Goal: Task Accomplishment & Management: Use online tool/utility

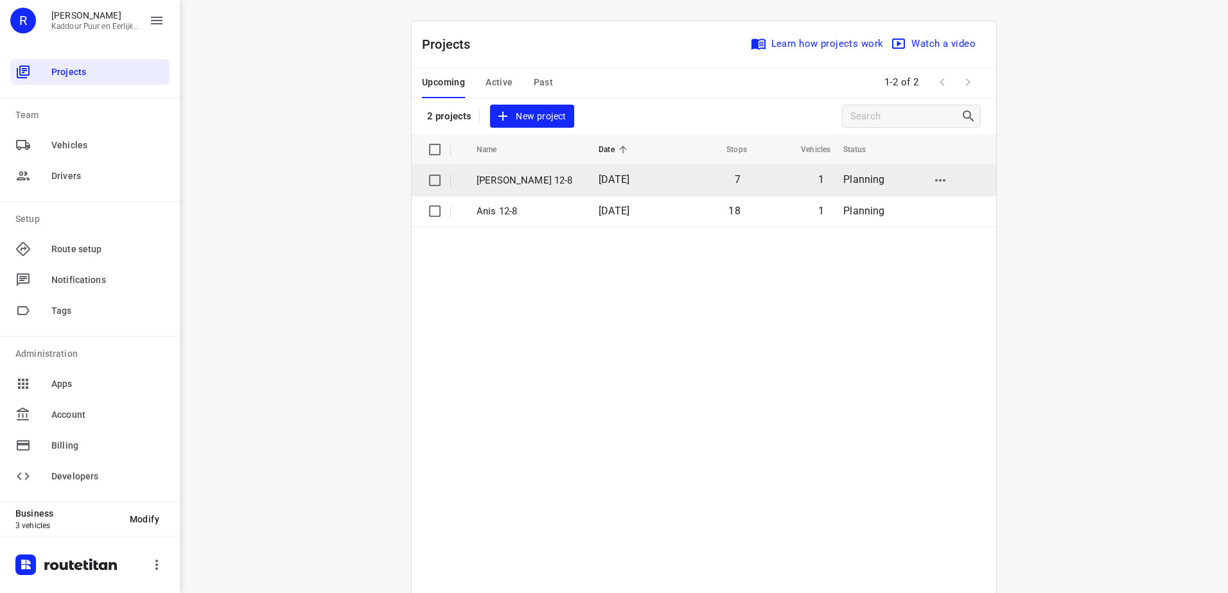
click at [531, 193] on td "[PERSON_NAME] 12-8" at bounding box center [526, 180] width 125 height 31
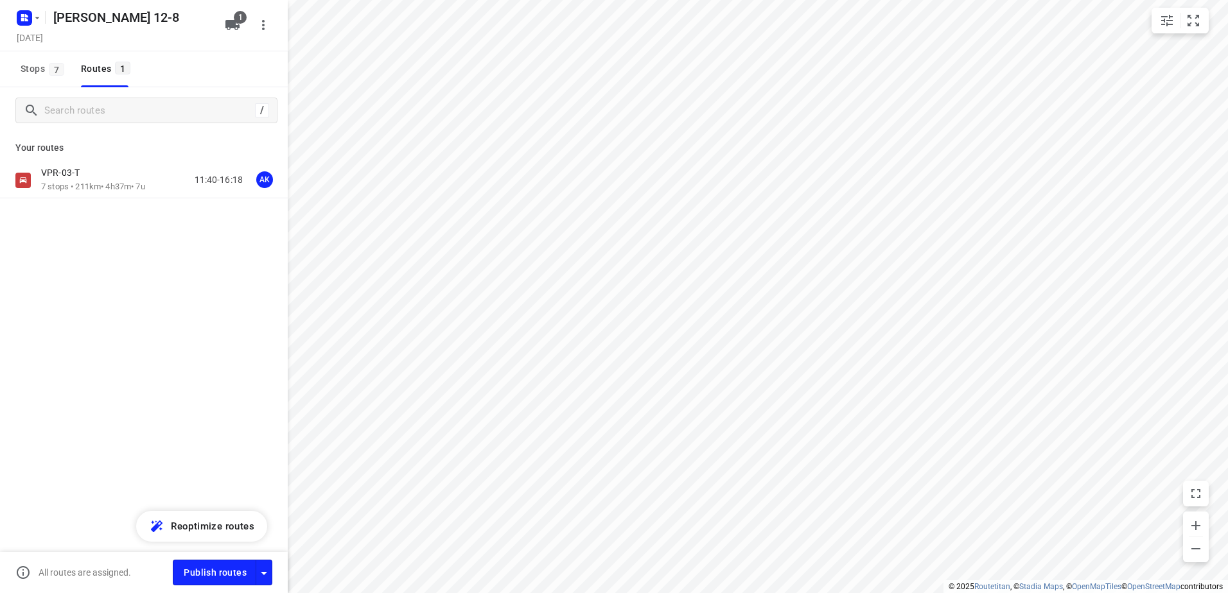
click at [87, 179] on p "VPR-03-T" at bounding box center [64, 173] width 46 height 12
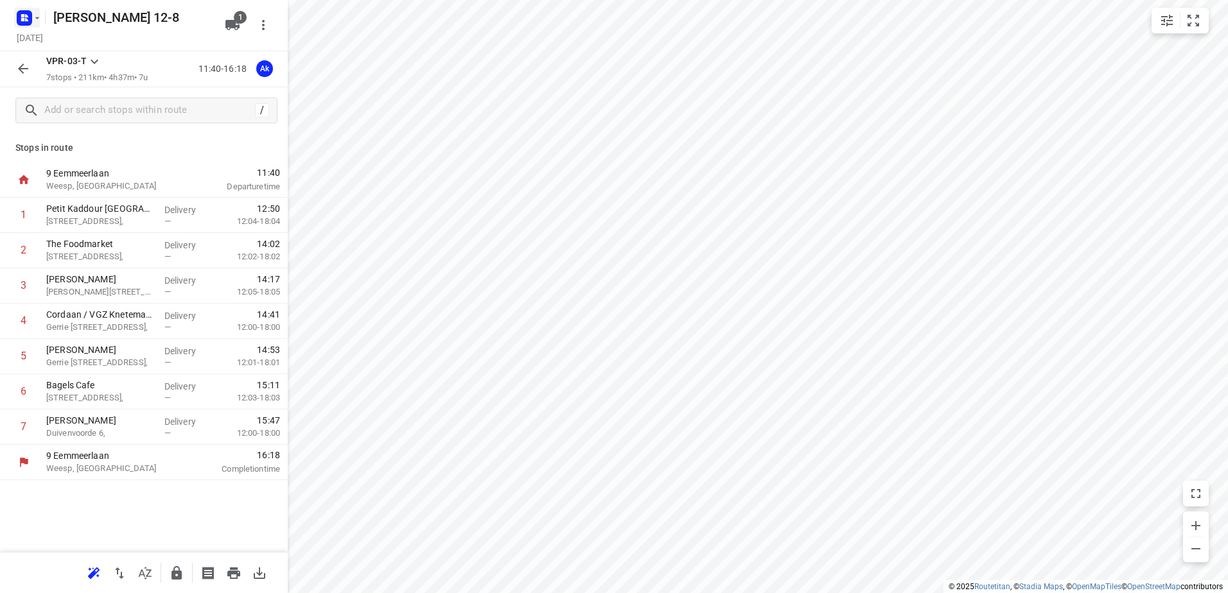
click at [38, 22] on icon "button" at bounding box center [37, 18] width 10 height 10
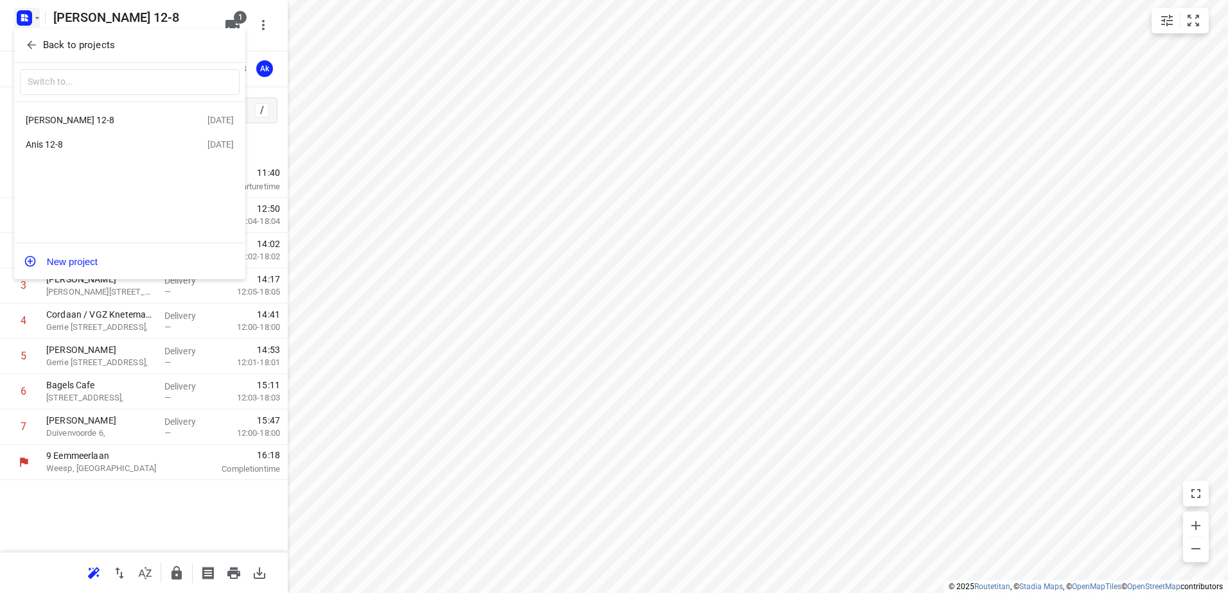
click at [90, 122] on div "[PERSON_NAME] 12-8" at bounding box center [100, 120] width 148 height 10
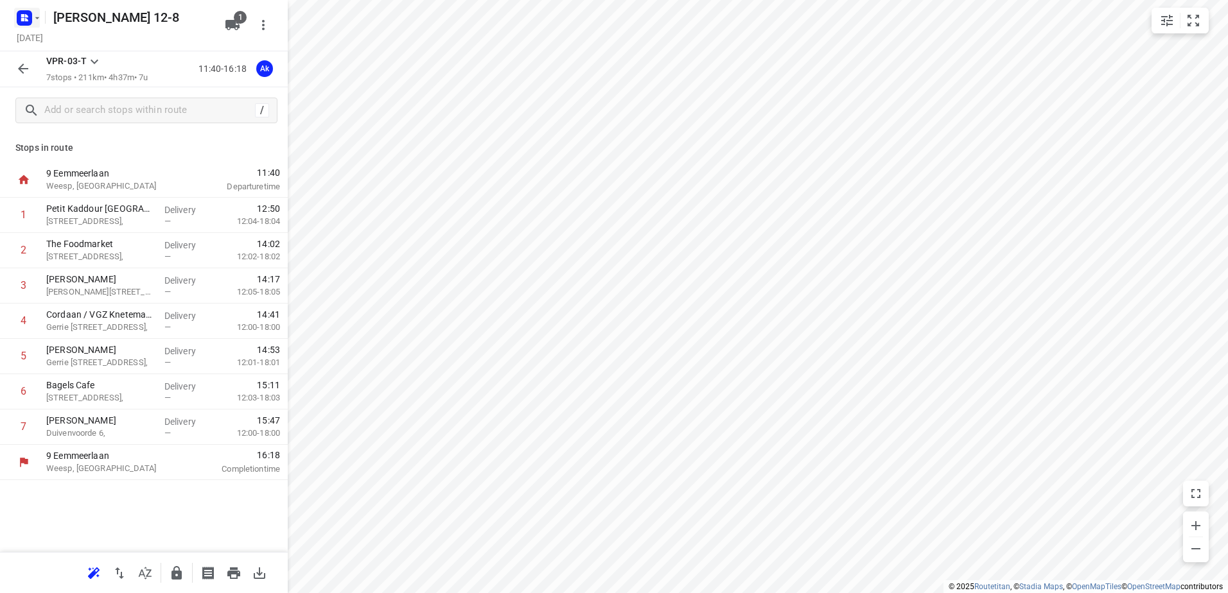
click at [28, 17] on icon "button" at bounding box center [26, 15] width 3 height 3
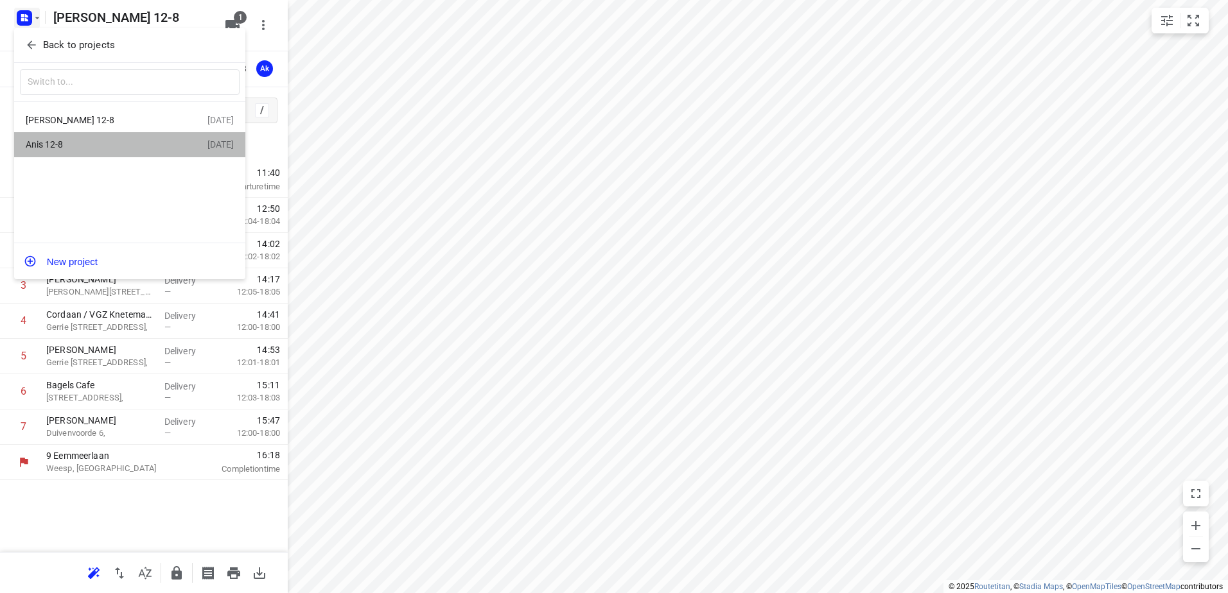
click at [97, 146] on div "Anis 12-8" at bounding box center [100, 144] width 148 height 10
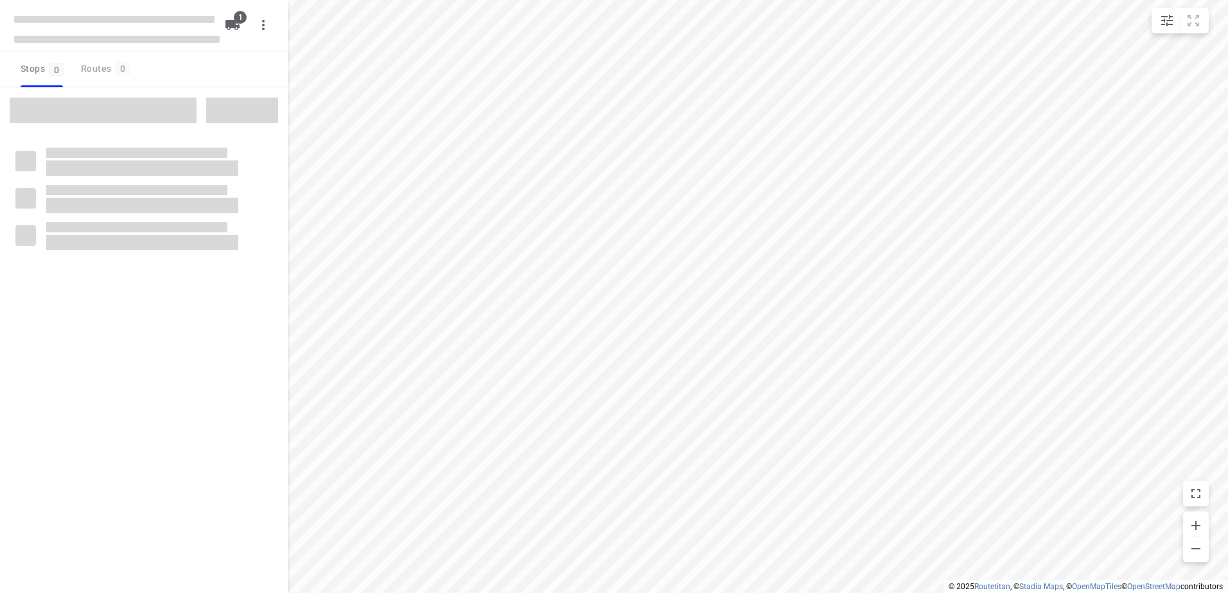
type input "distance"
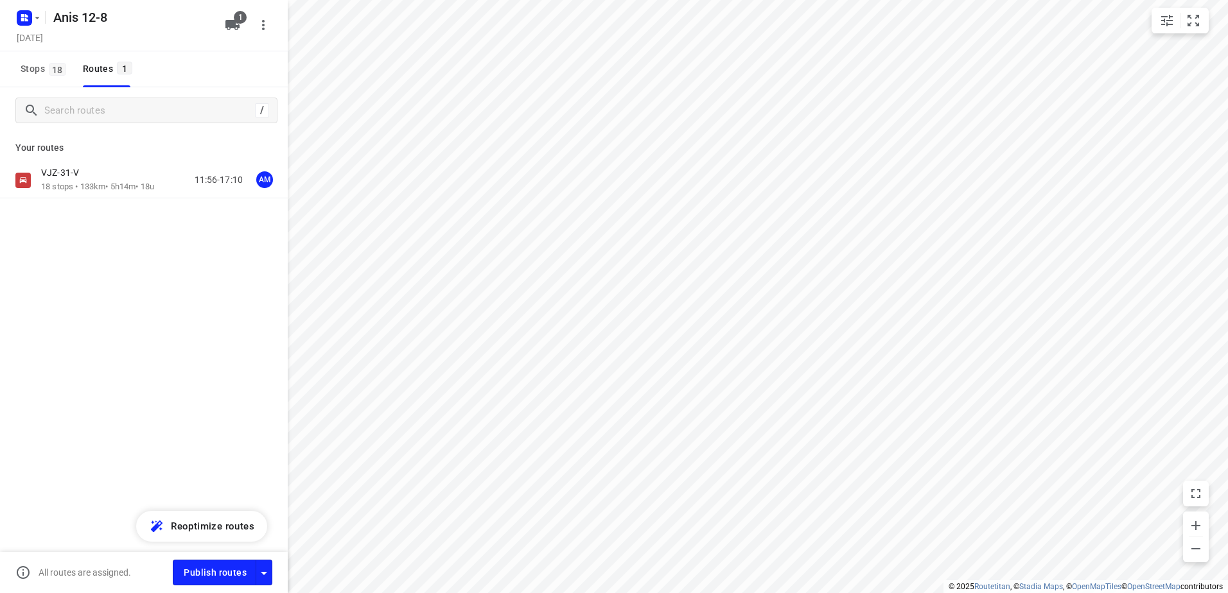
click at [123, 179] on div "VJZ-31-V" at bounding box center [97, 174] width 113 height 14
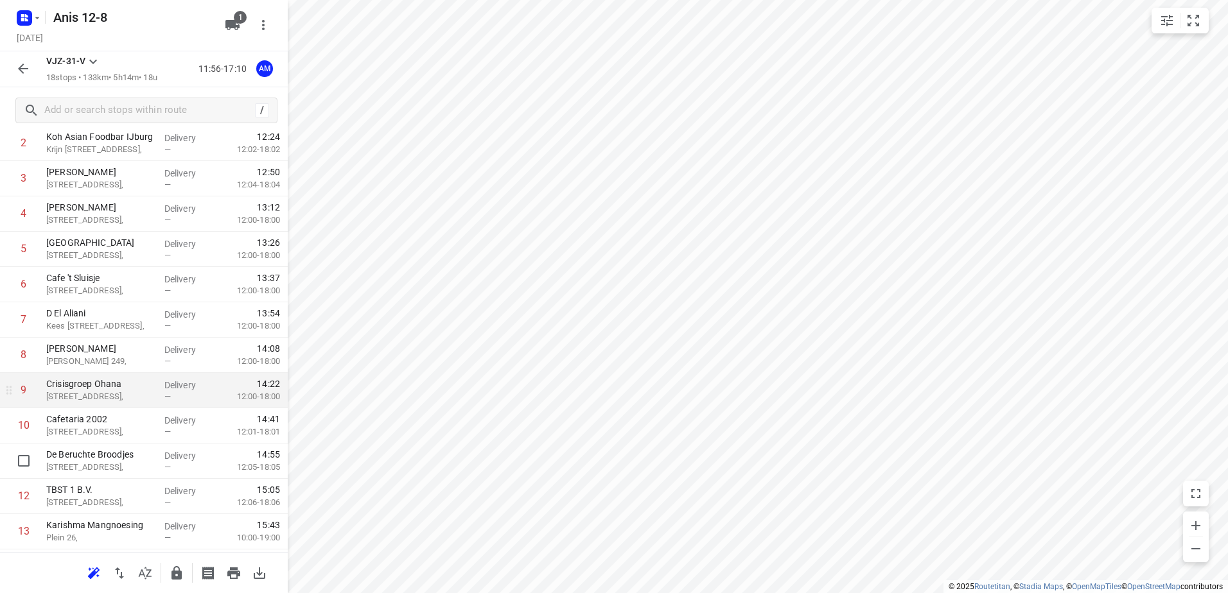
scroll to position [128, 0]
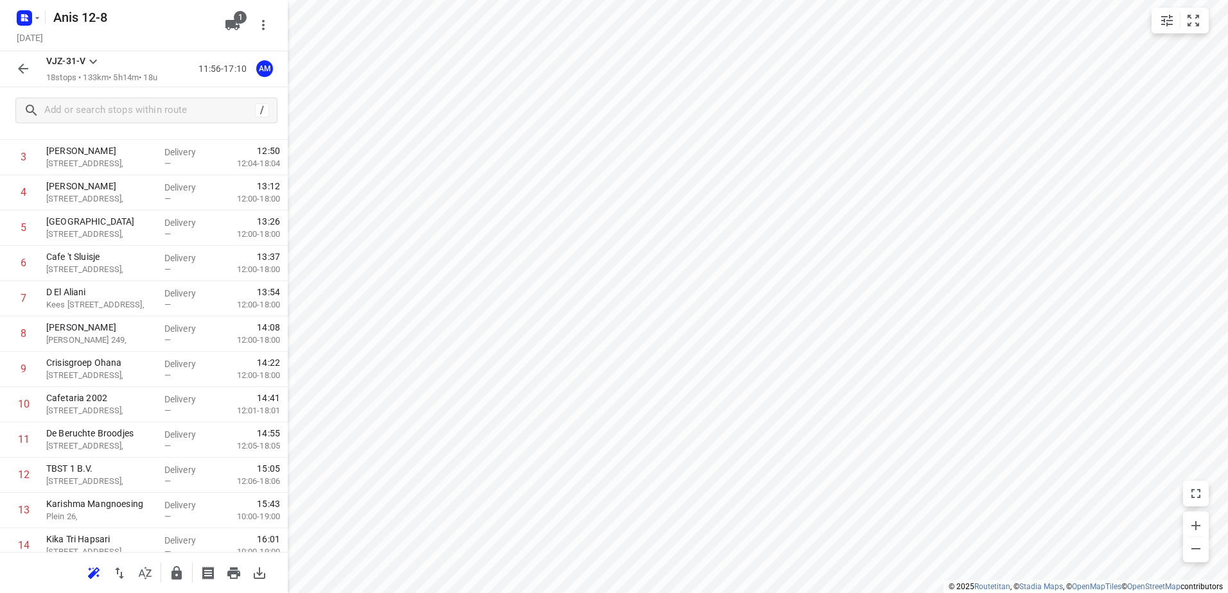
click at [17, 71] on icon "button" at bounding box center [22, 68] width 15 height 15
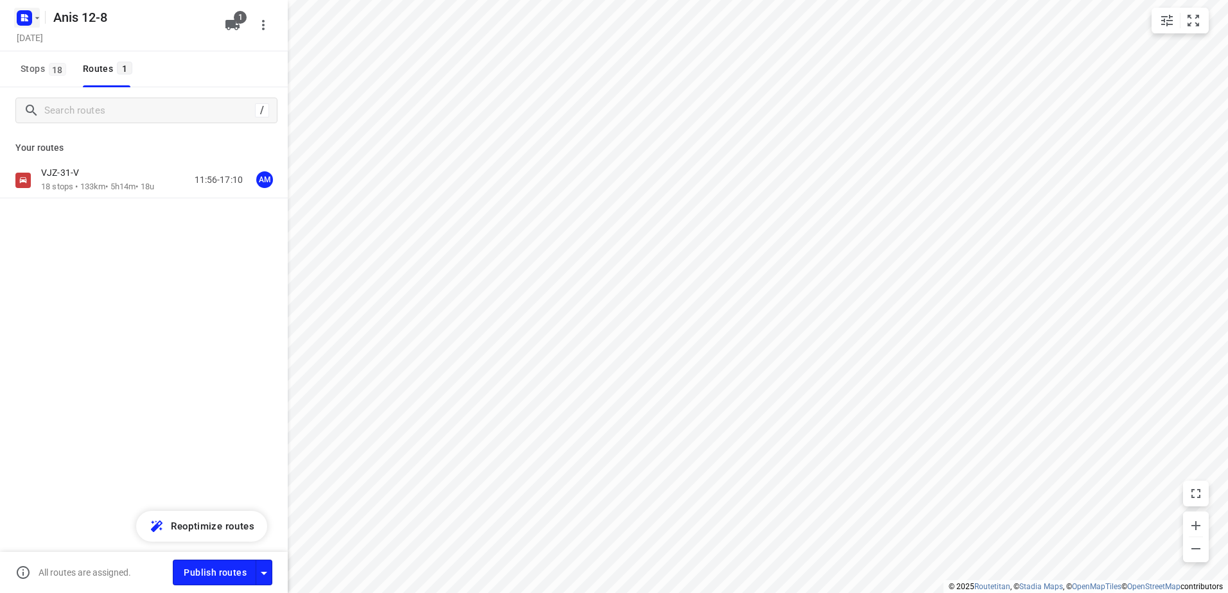
click at [37, 13] on icon "button" at bounding box center [37, 18] width 10 height 10
click at [81, 51] on p "Back to projects" at bounding box center [79, 45] width 72 height 15
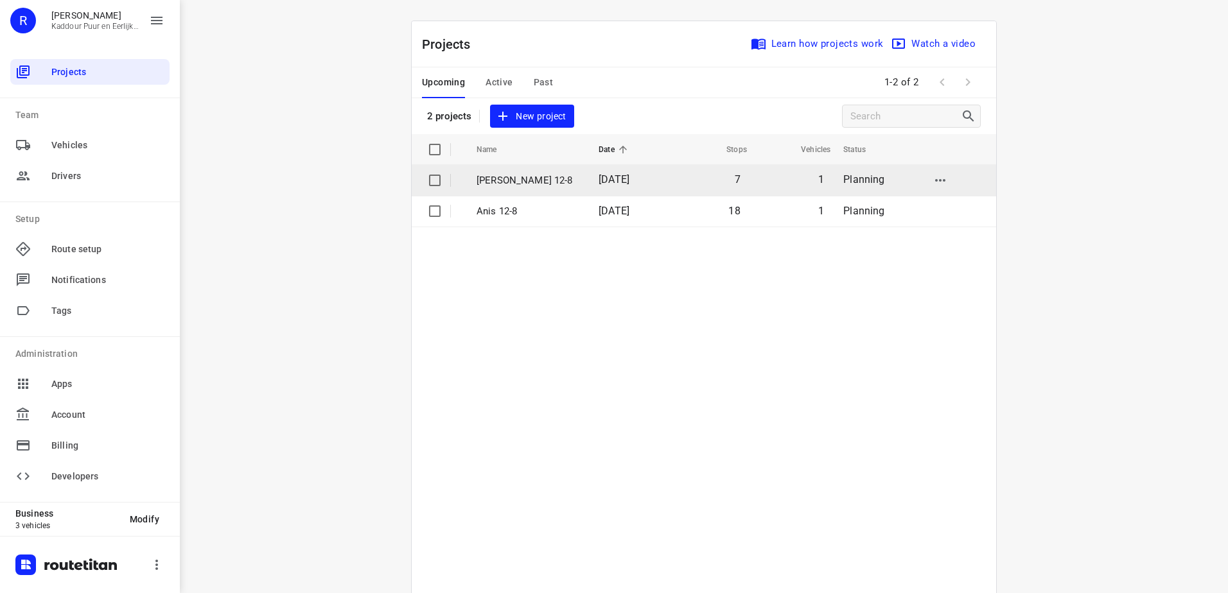
click at [566, 184] on td "[PERSON_NAME] 12-8" at bounding box center [526, 180] width 125 height 31
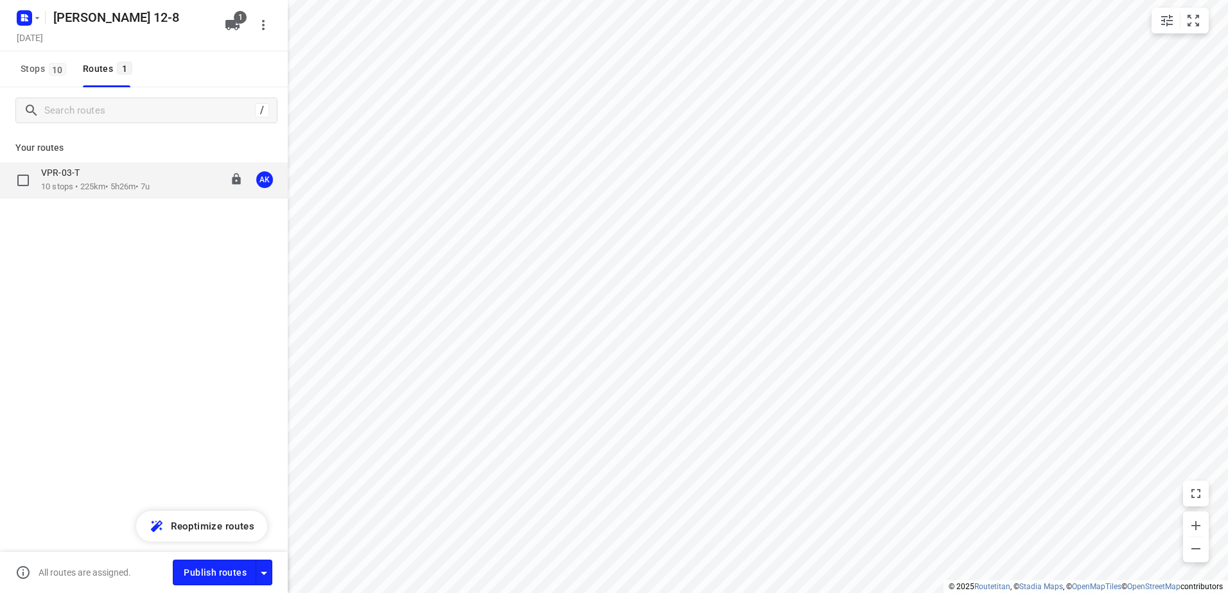
click at [82, 193] on p "10 stops • 225km • 5h26m • 7u" at bounding box center [95, 187] width 109 height 12
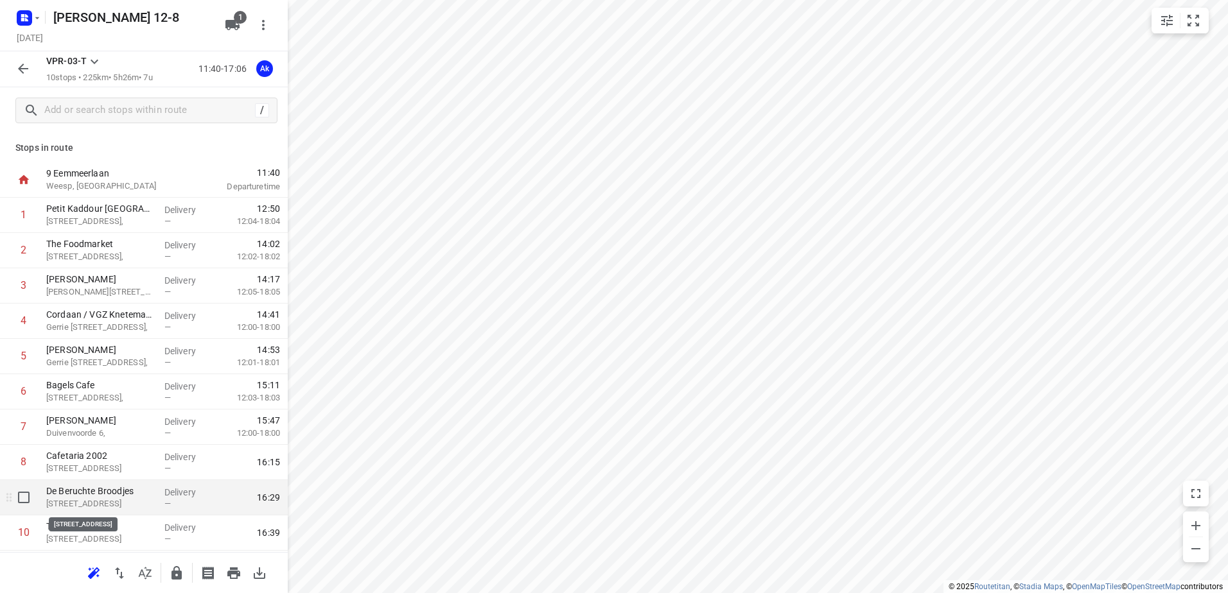
scroll to position [34, 0]
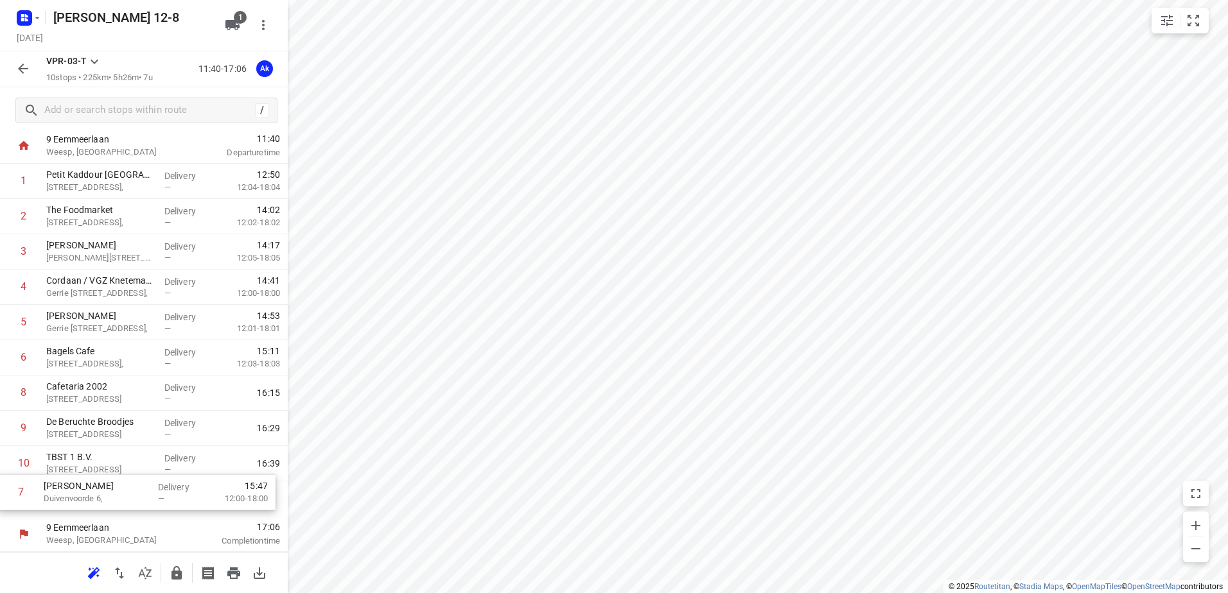
drag, startPoint x: 131, startPoint y: 417, endPoint x: 129, endPoint y: 505, distance: 88.0
click at [129, 505] on div "1 Petit Kaddour [STREET_ADDRESS], Delivery — 12:50 12:04-18:04 2 The Foodmarket…" at bounding box center [144, 340] width 288 height 353
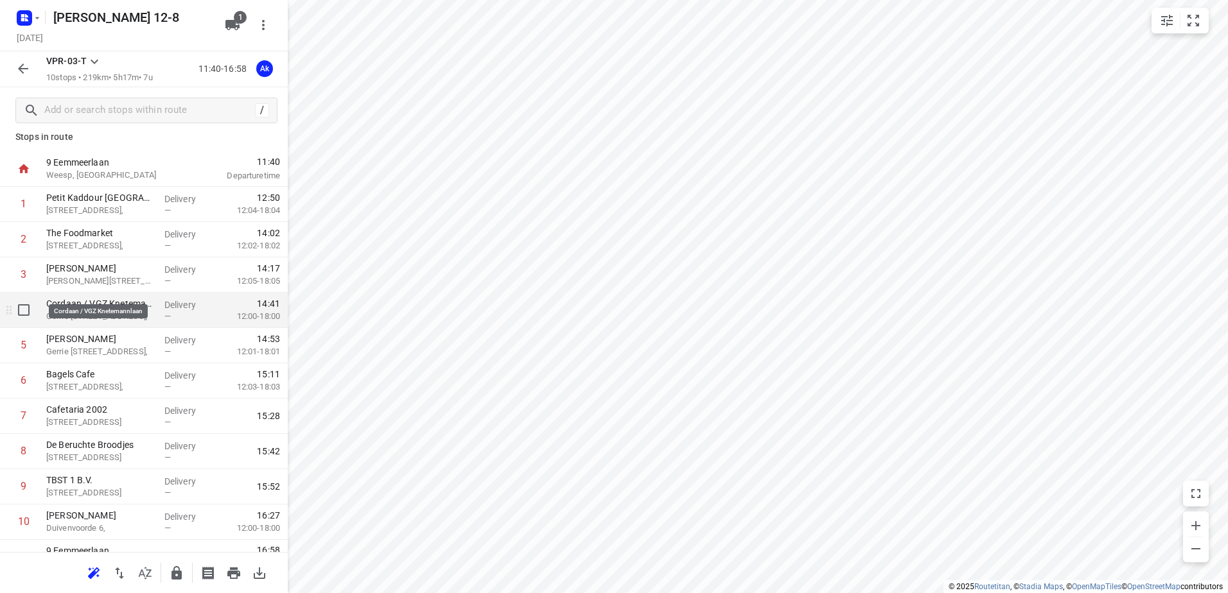
scroll to position [0, 0]
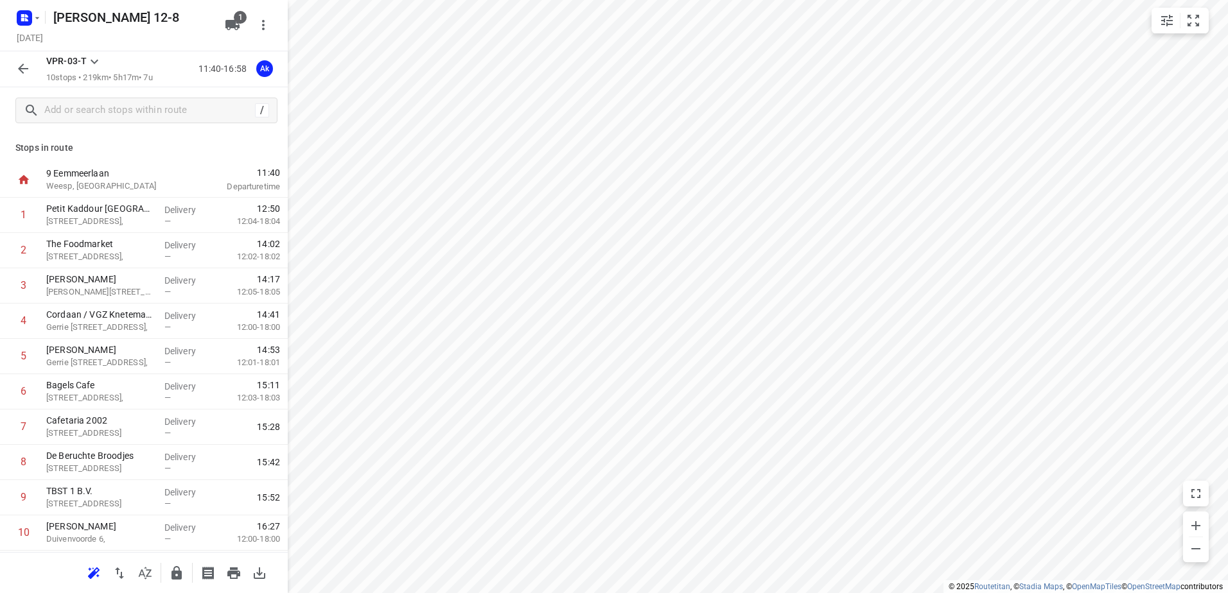
click at [24, 63] on icon "button" at bounding box center [22, 68] width 15 height 15
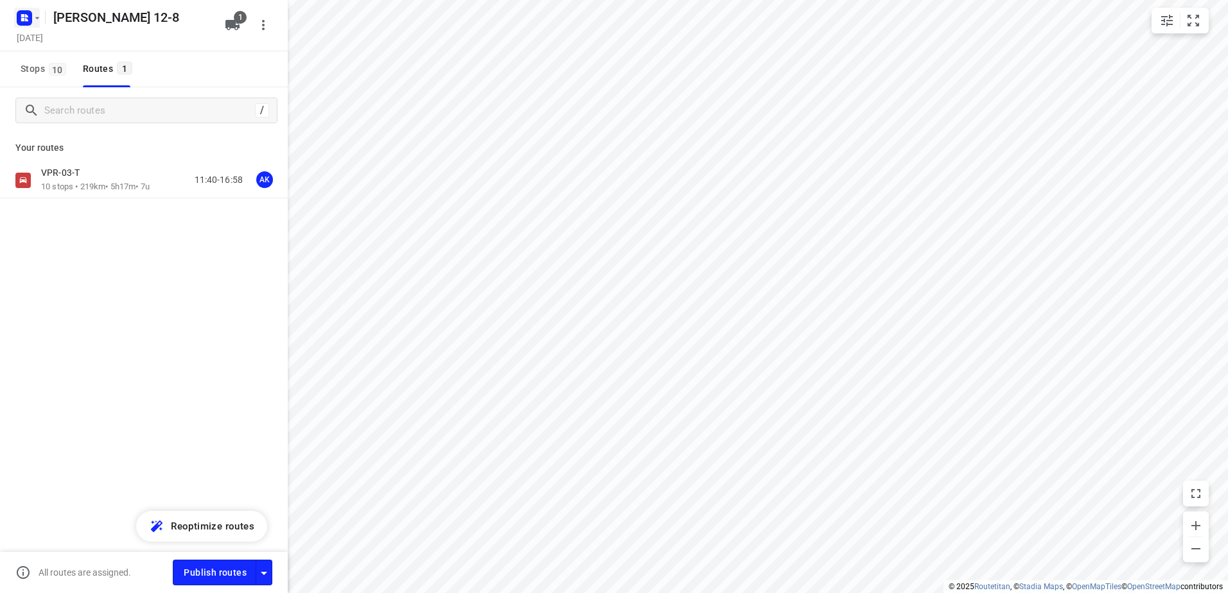
click at [26, 12] on rect "button" at bounding box center [24, 17] width 15 height 15
click at [74, 145] on div "Anis 12-8" at bounding box center [100, 144] width 148 height 10
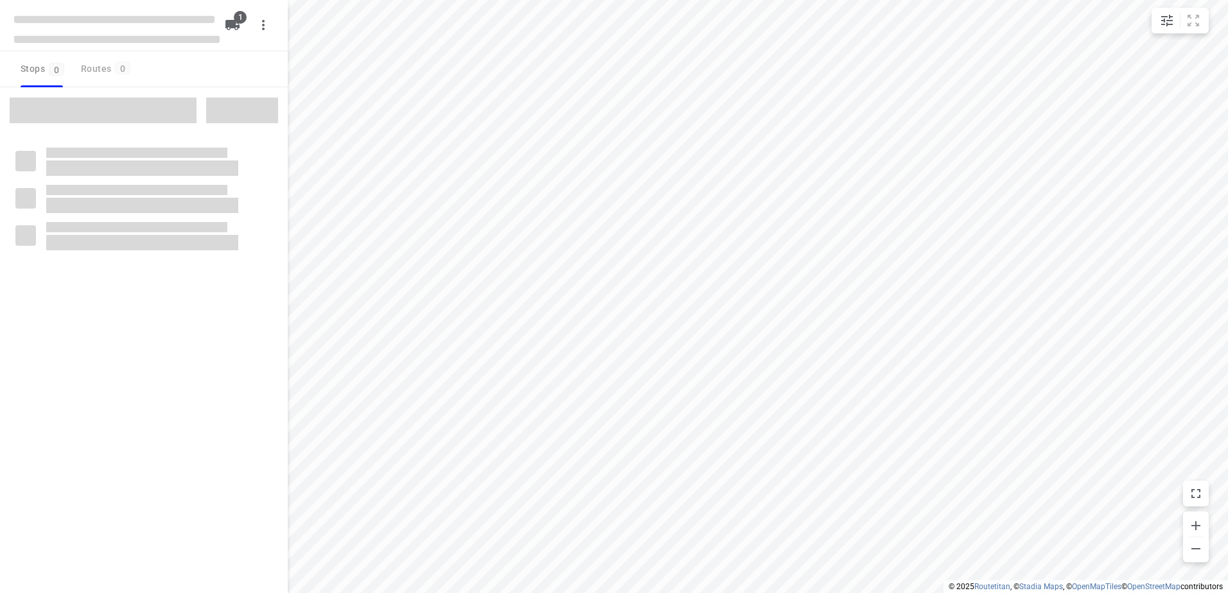
type input "distance"
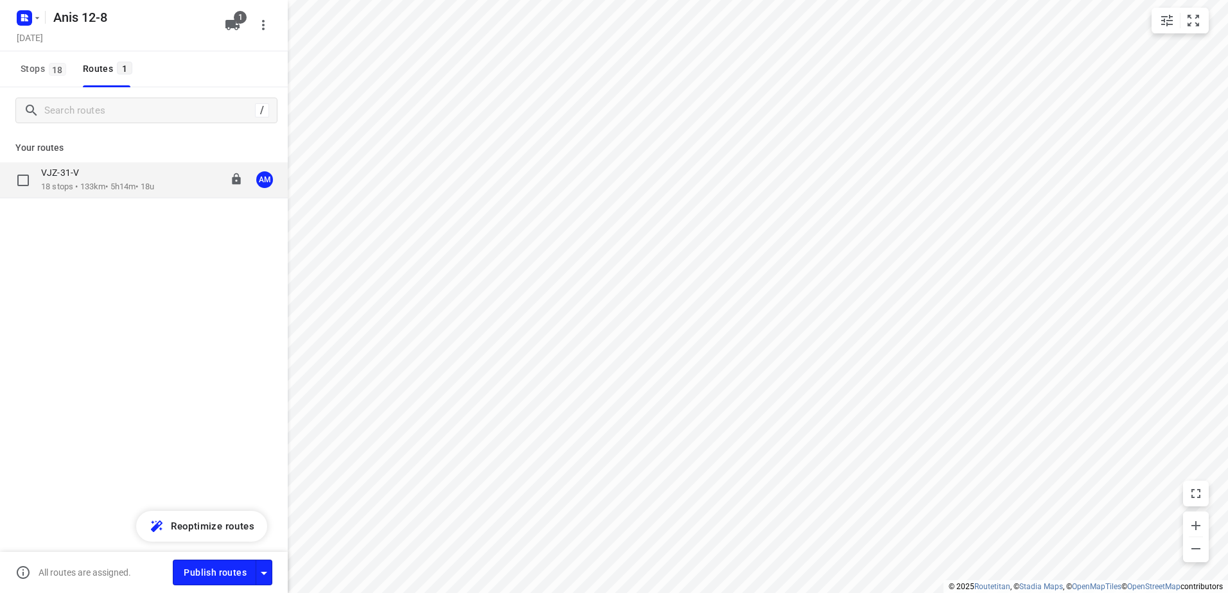
click at [100, 191] on p "18 stops • 133km • 5h14m • 18u" at bounding box center [97, 187] width 113 height 12
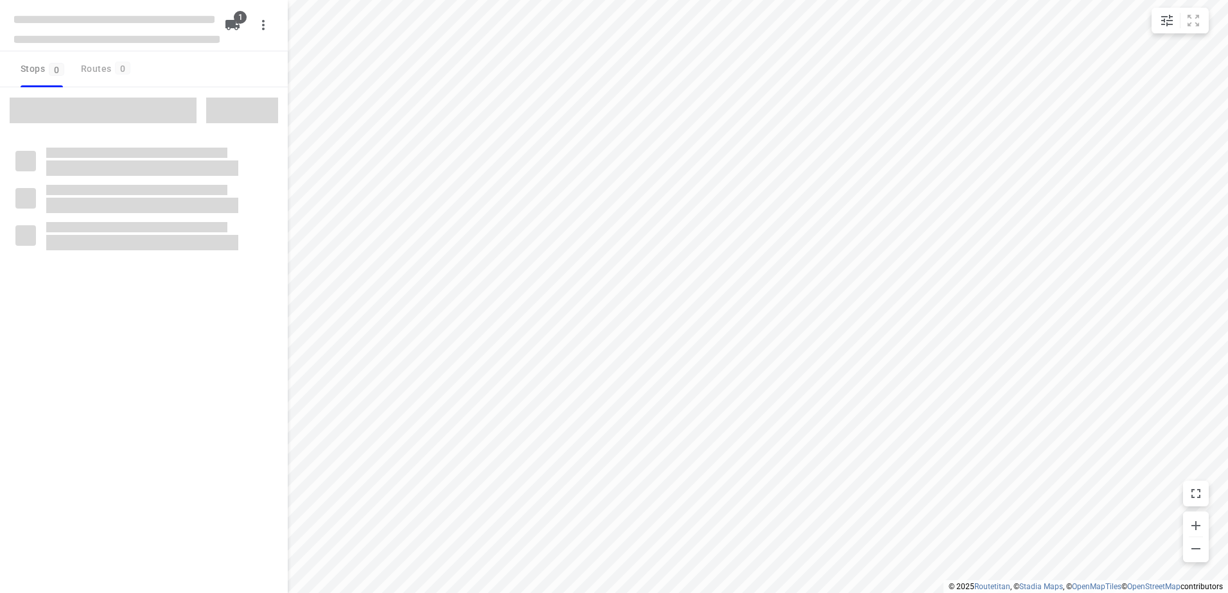
type input "distance"
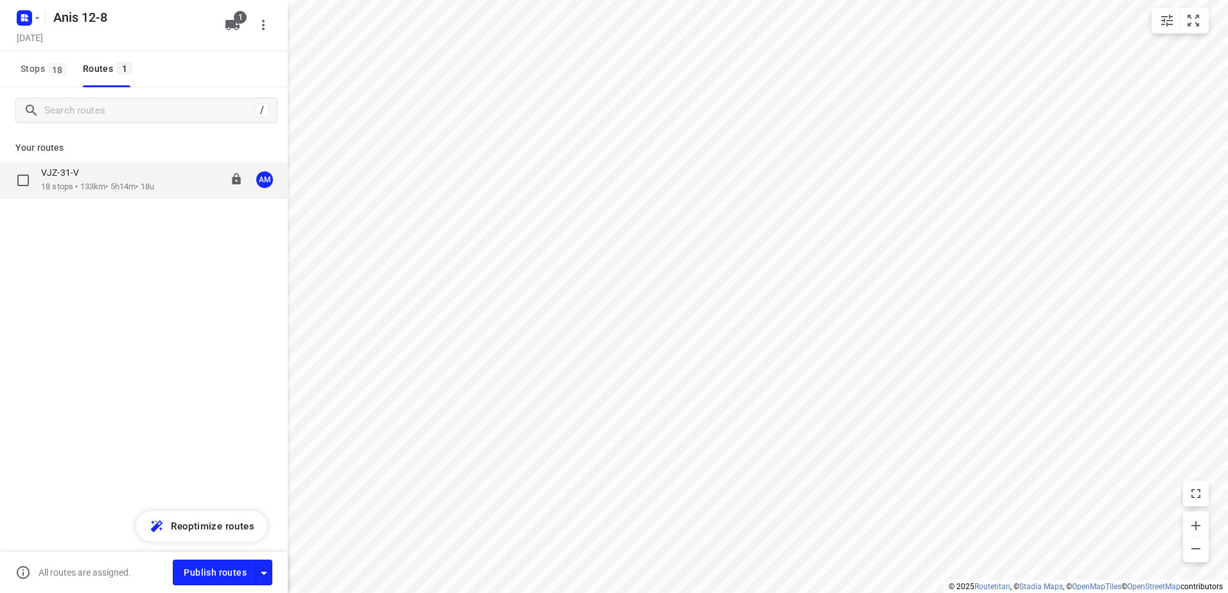
click at [109, 188] on p "18 stops • 133km • 5h14m • 18u" at bounding box center [97, 187] width 113 height 12
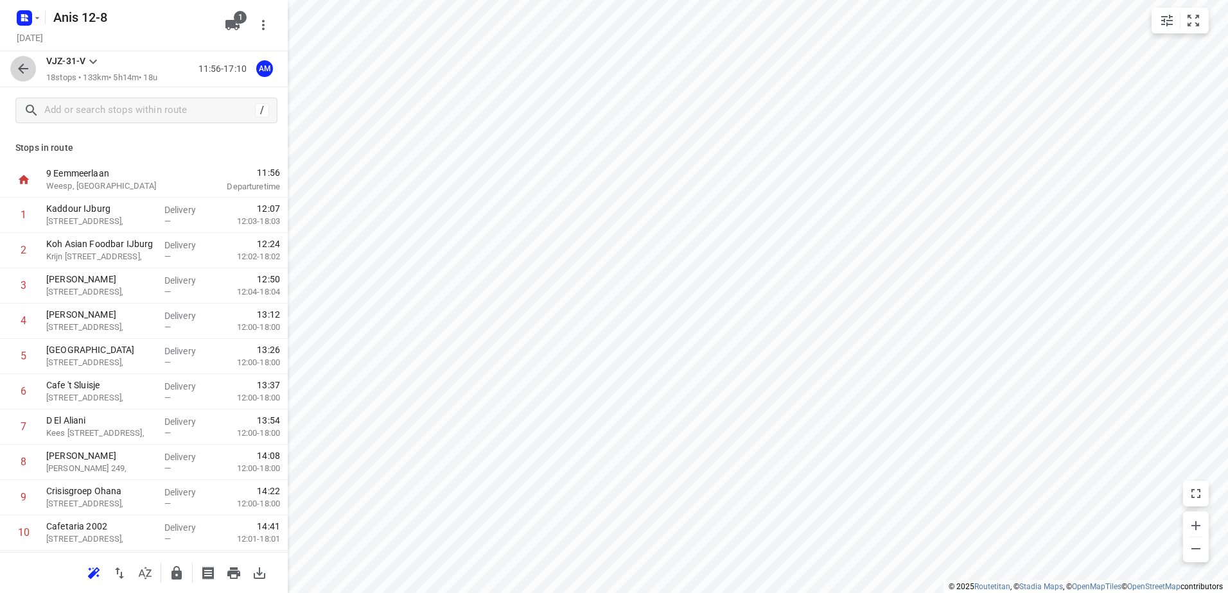
drag, startPoint x: 22, startPoint y: 77, endPoint x: 31, endPoint y: 48, distance: 31.1
click at [23, 77] on button "button" at bounding box center [23, 69] width 26 height 26
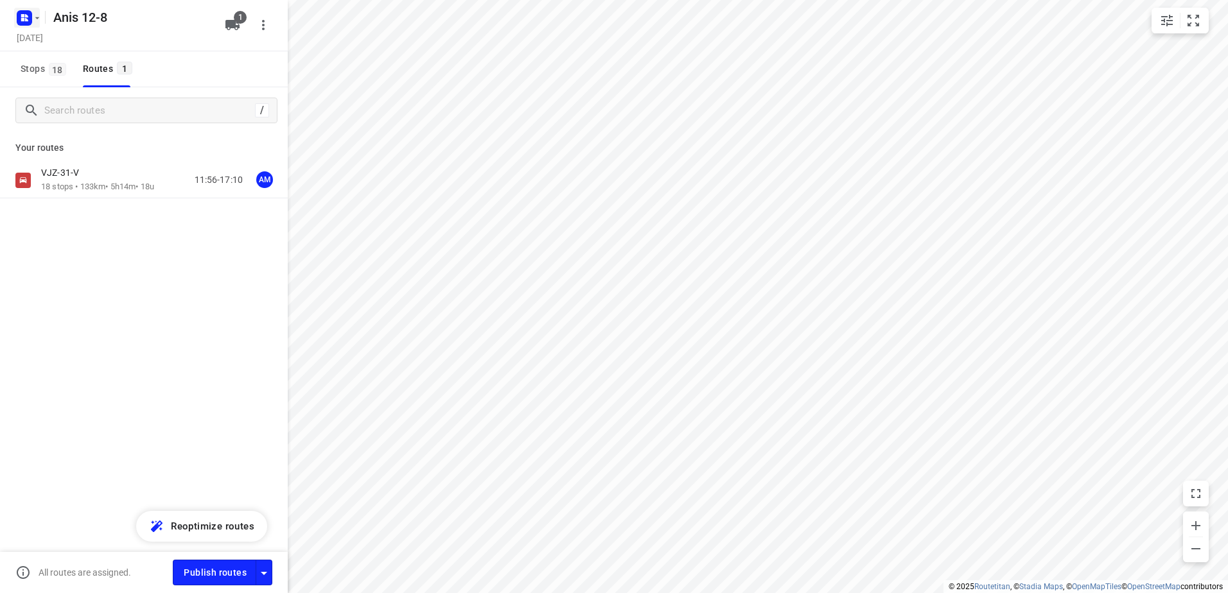
click at [30, 22] on rect "button" at bounding box center [24, 17] width 15 height 15
click at [89, 49] on p "Back to projects" at bounding box center [79, 45] width 72 height 15
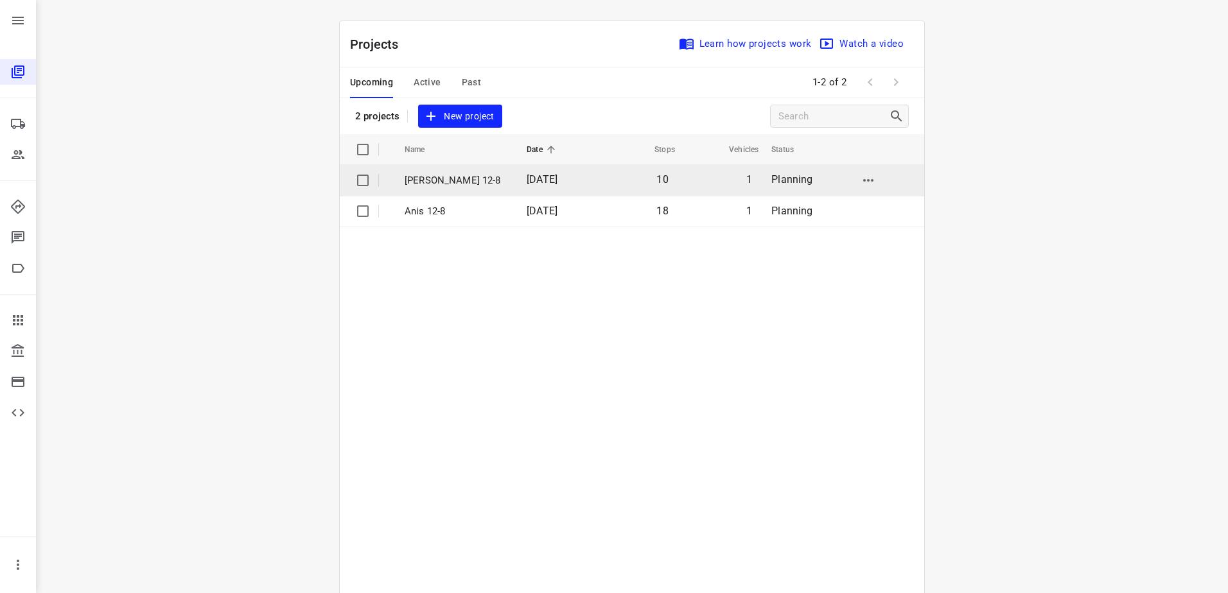
click at [452, 180] on p "[PERSON_NAME] 12-8" at bounding box center [456, 180] width 103 height 15
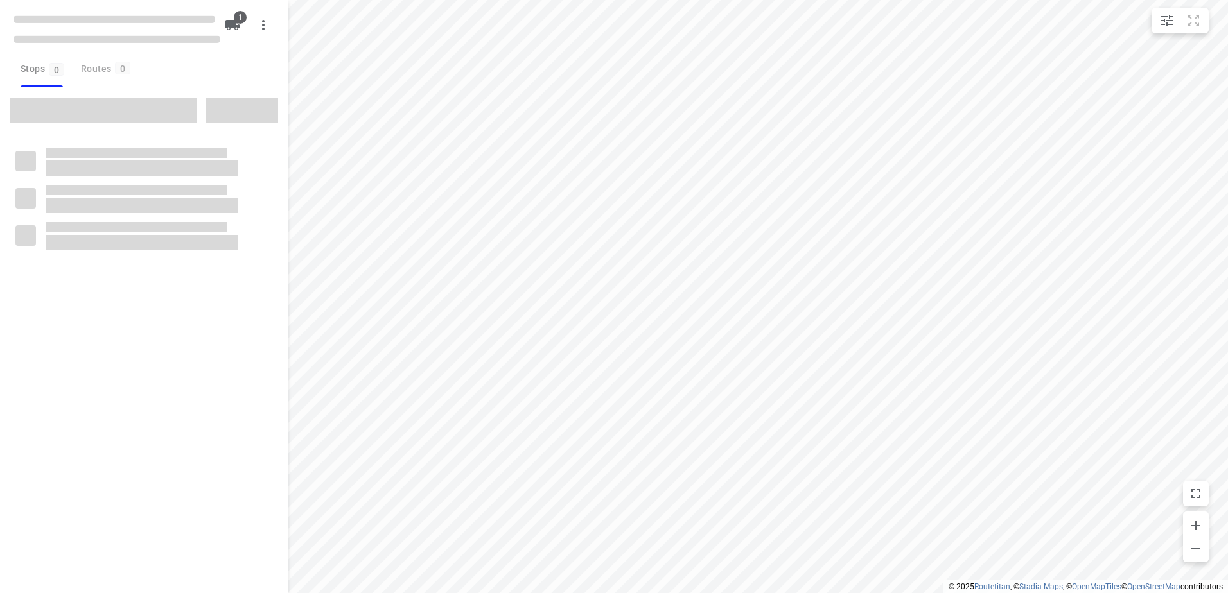
type input "distance"
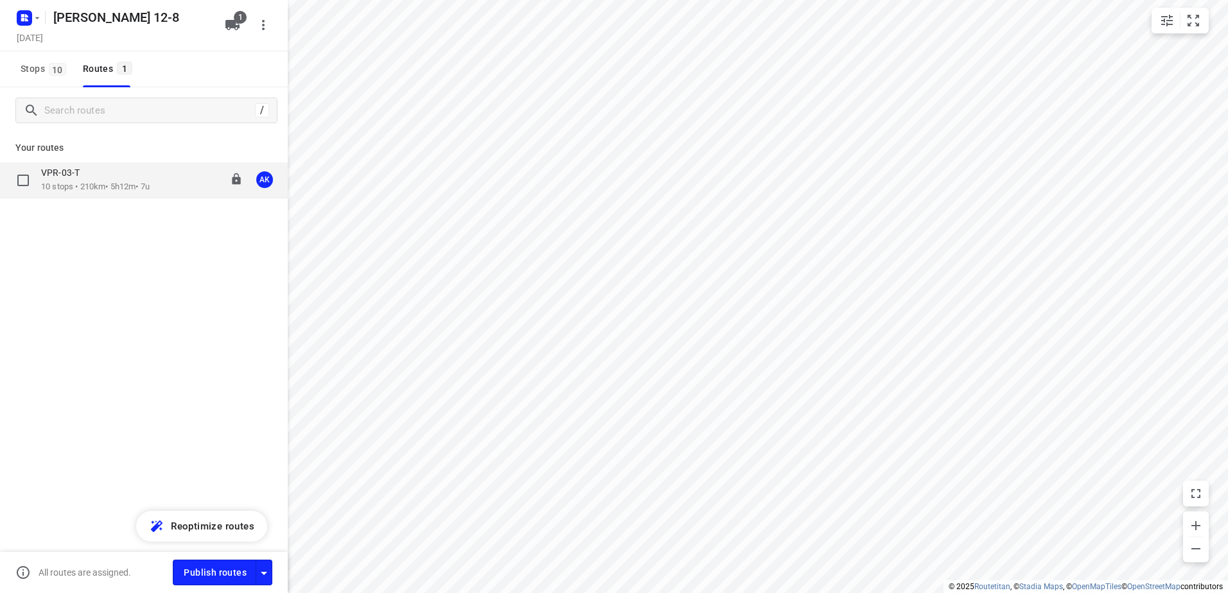
click at [66, 177] on p "VPR-03-T" at bounding box center [64, 173] width 46 height 12
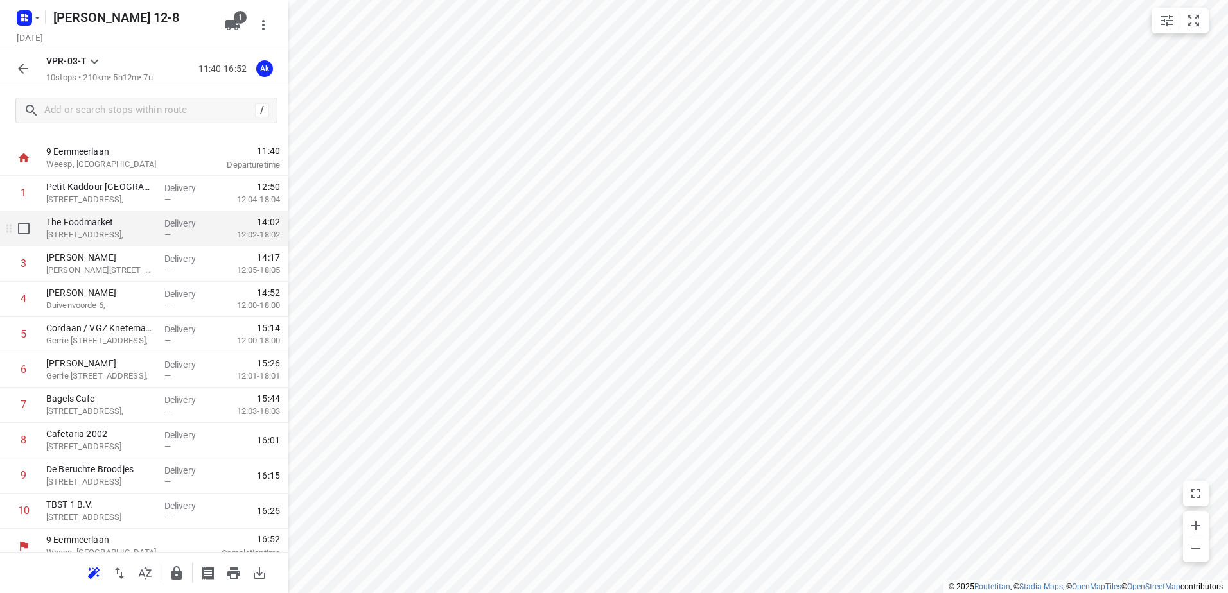
scroll to position [34, 0]
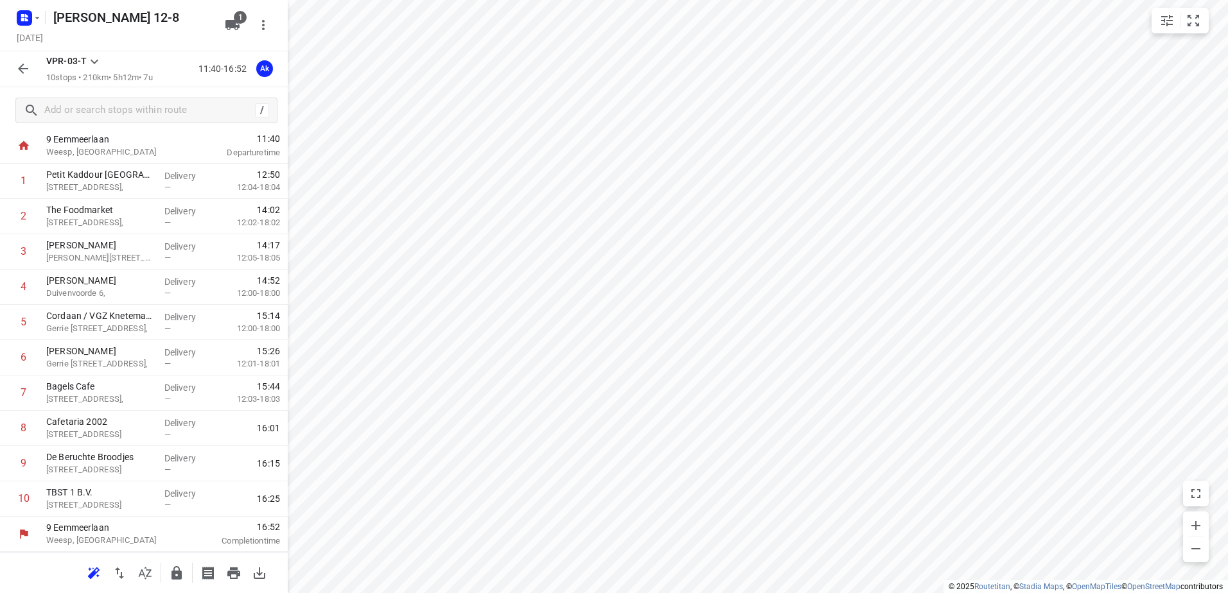
click at [23, 68] on icon "button" at bounding box center [22, 68] width 15 height 15
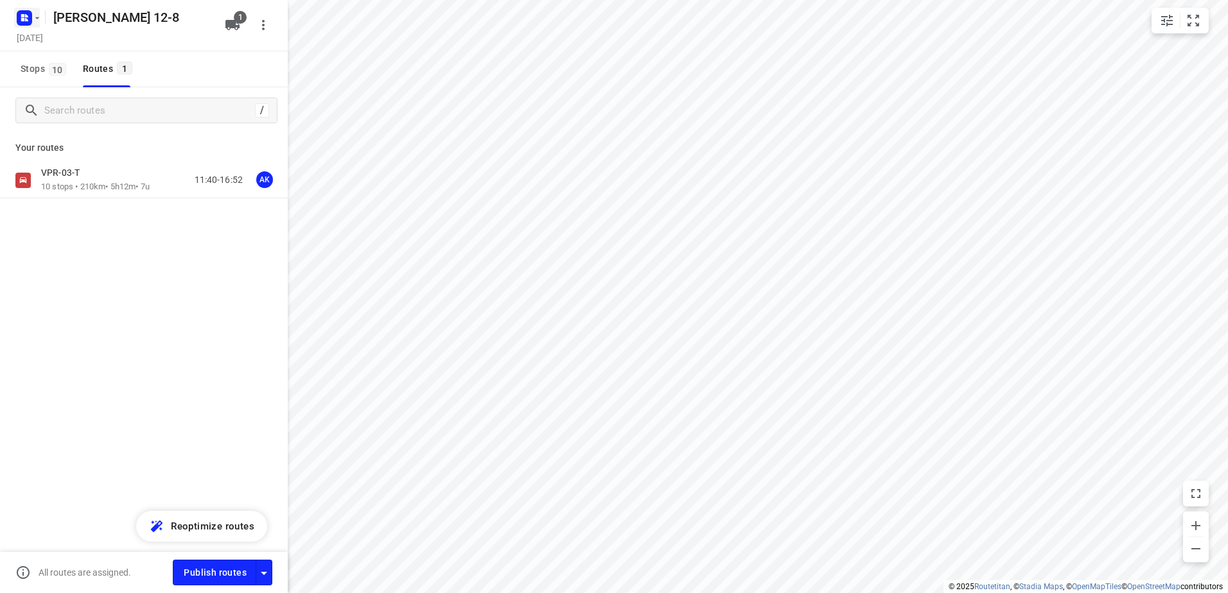
click at [23, 14] on icon "button" at bounding box center [22, 15] width 3 height 3
click at [102, 48] on p "Back to projects" at bounding box center [79, 45] width 72 height 15
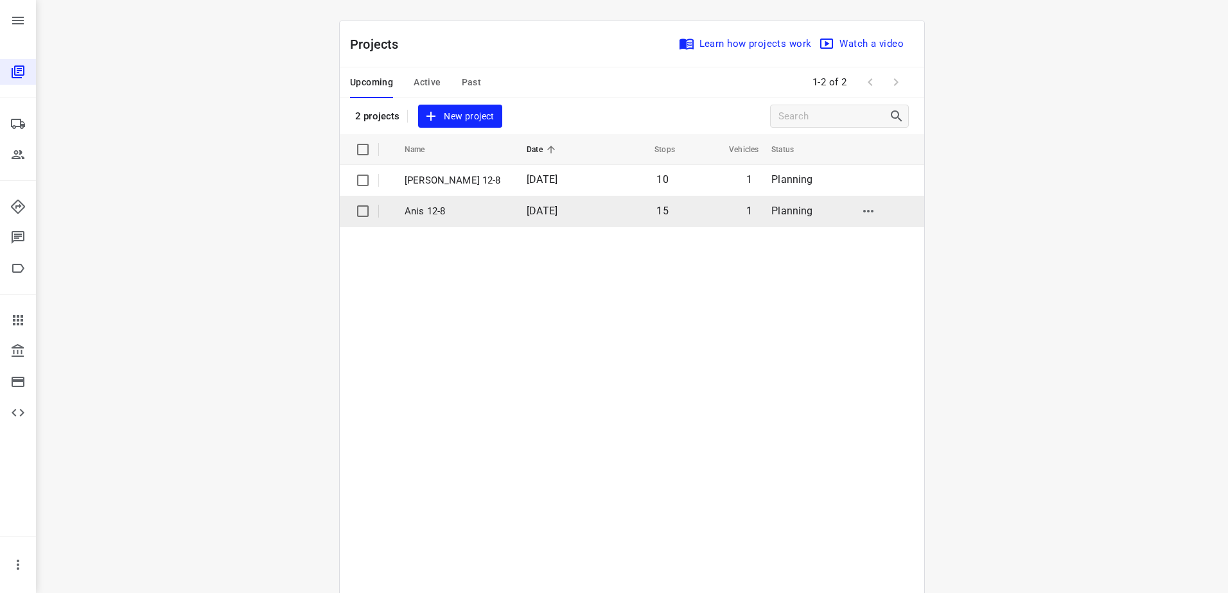
click at [527, 206] on span "[DATE]" at bounding box center [542, 211] width 31 height 12
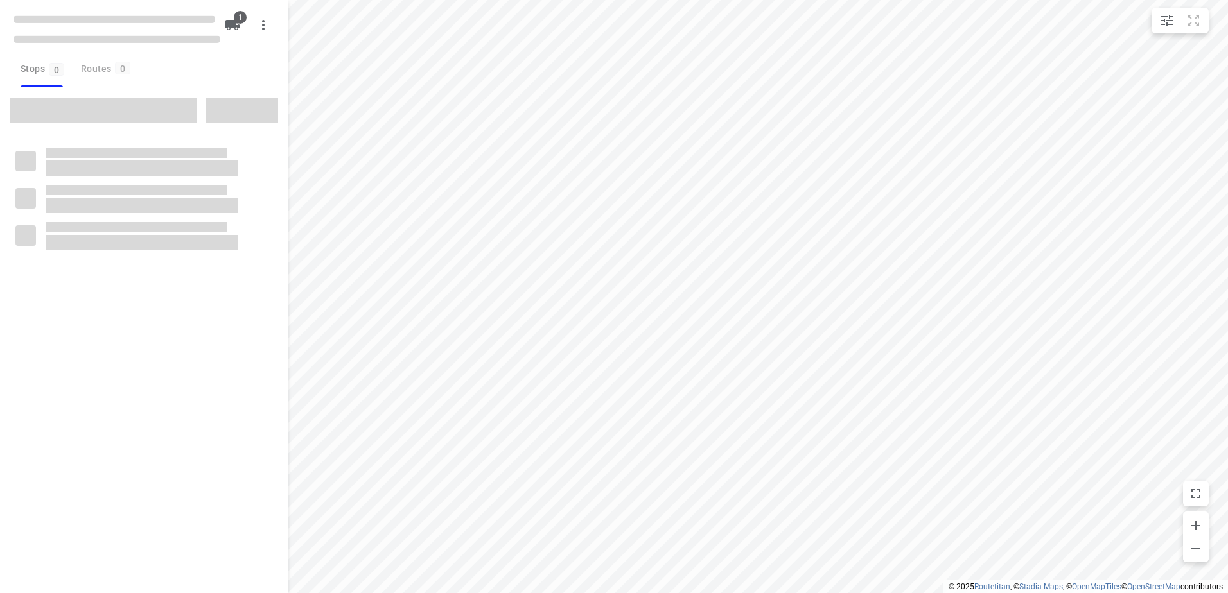
type input "distance"
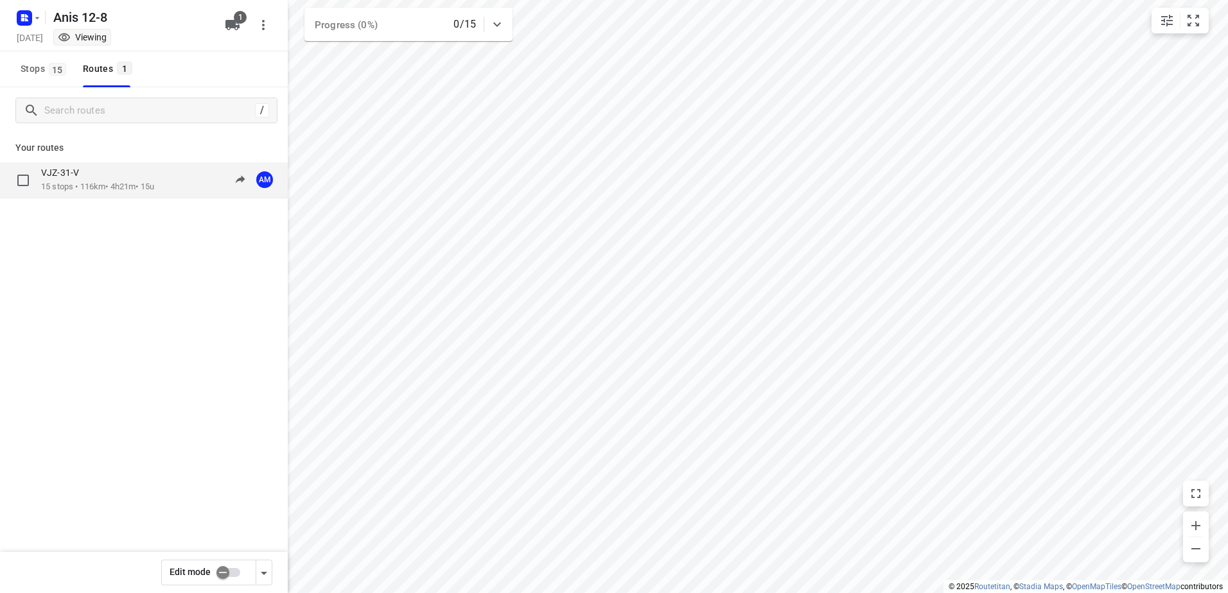
click at [101, 180] on div "VJZ-31-V" at bounding box center [97, 174] width 113 height 14
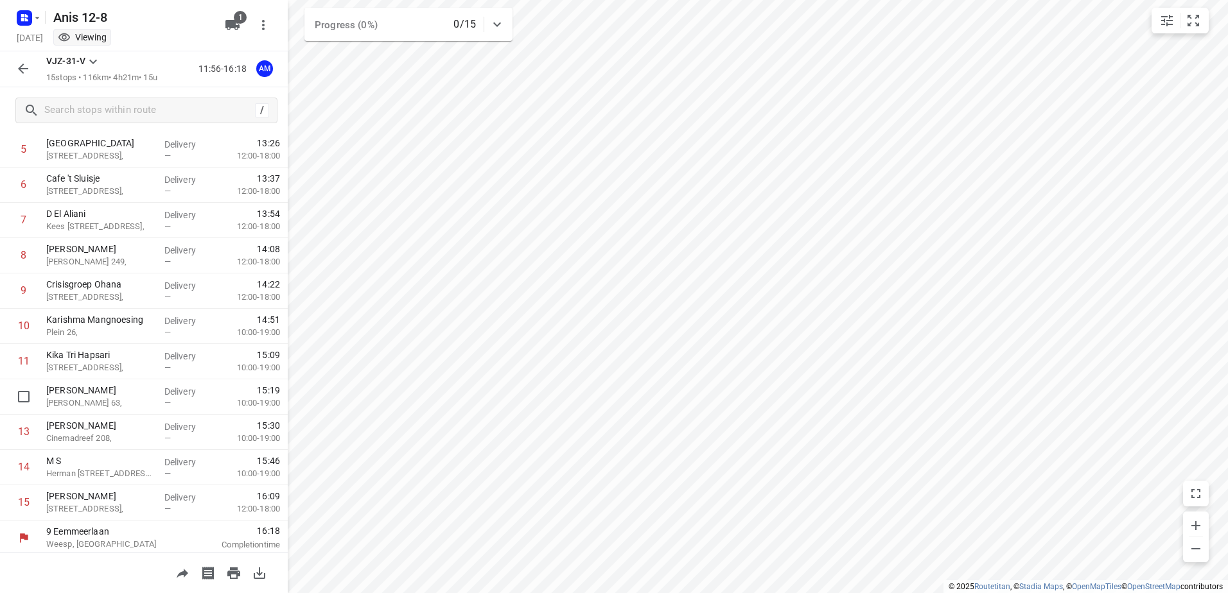
scroll to position [211, 0]
click at [33, 15] on icon "button" at bounding box center [37, 18] width 10 height 10
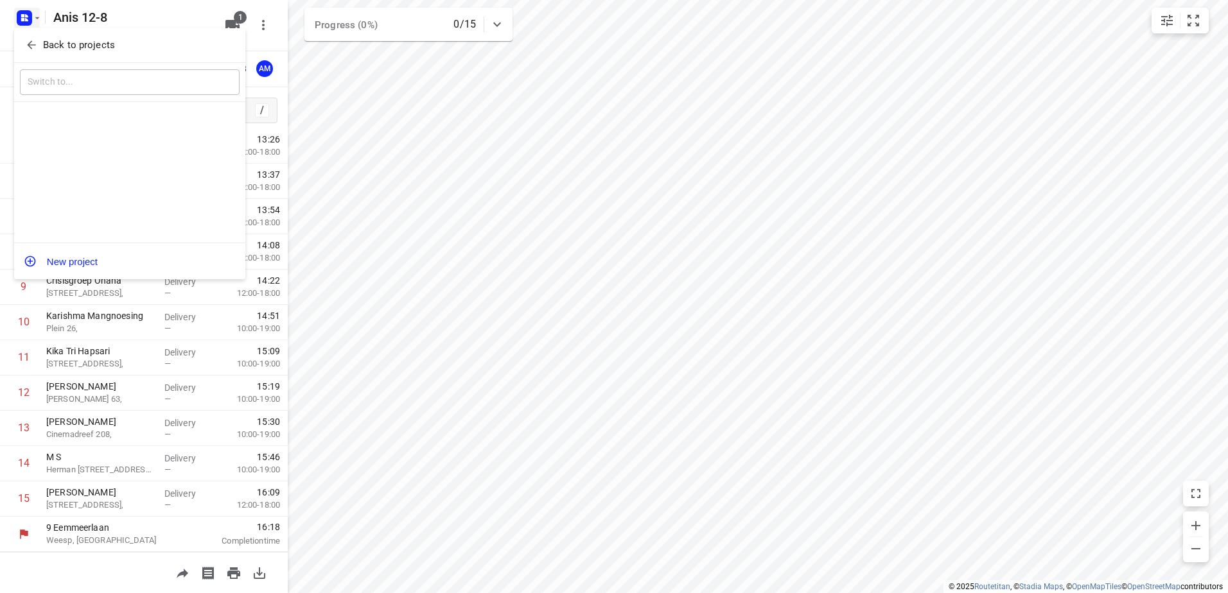
click at [102, 51] on p "Back to projects" at bounding box center [79, 45] width 72 height 15
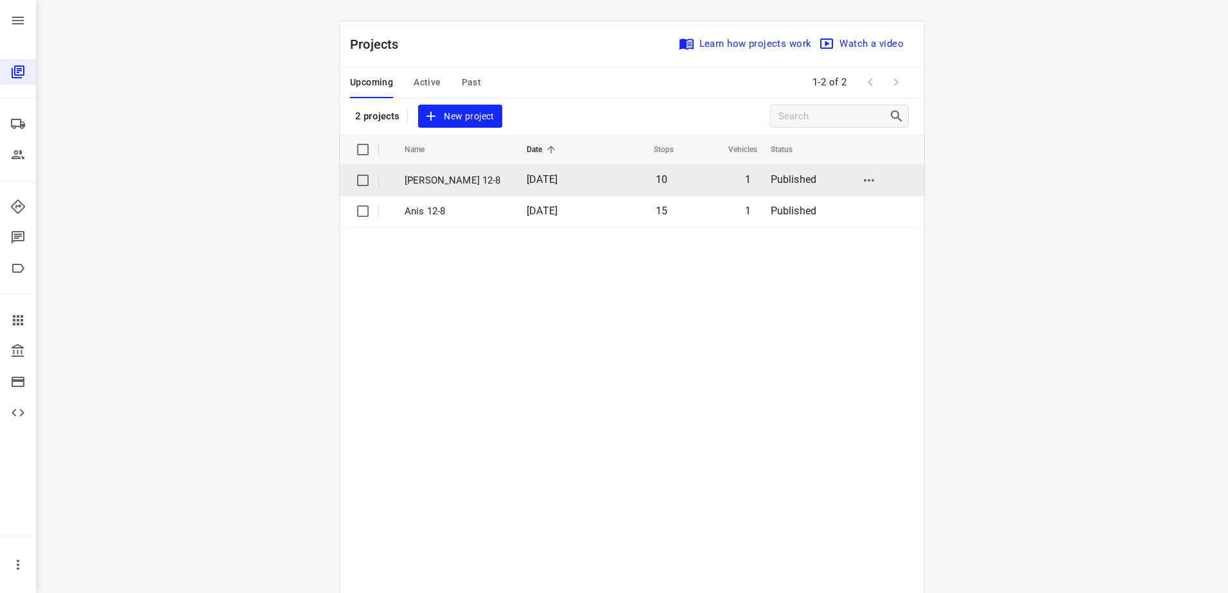
click at [479, 180] on p "[PERSON_NAME] 12-8" at bounding box center [456, 180] width 103 height 15
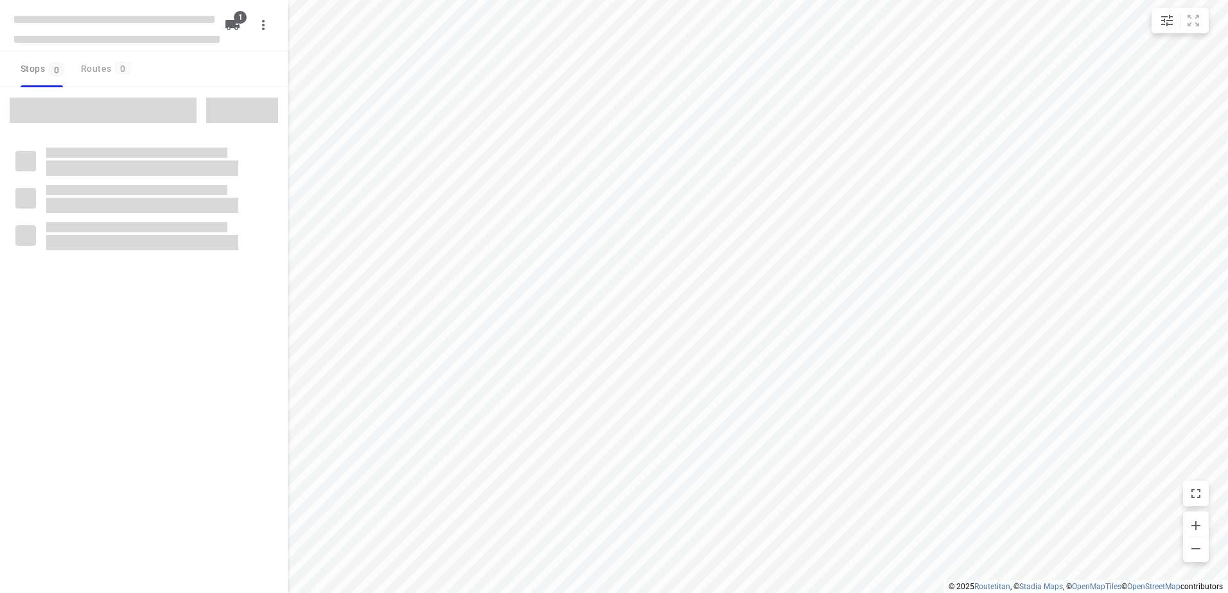
type input "distance"
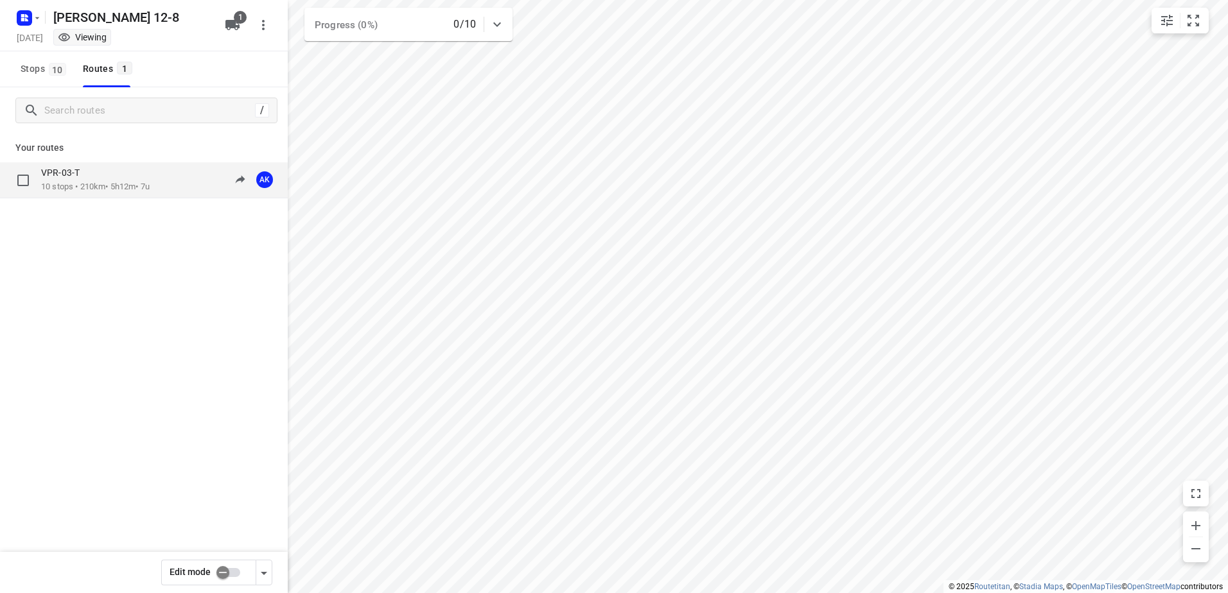
click at [141, 190] on p "10 stops • 210km • 5h12m • 7u" at bounding box center [95, 187] width 109 height 12
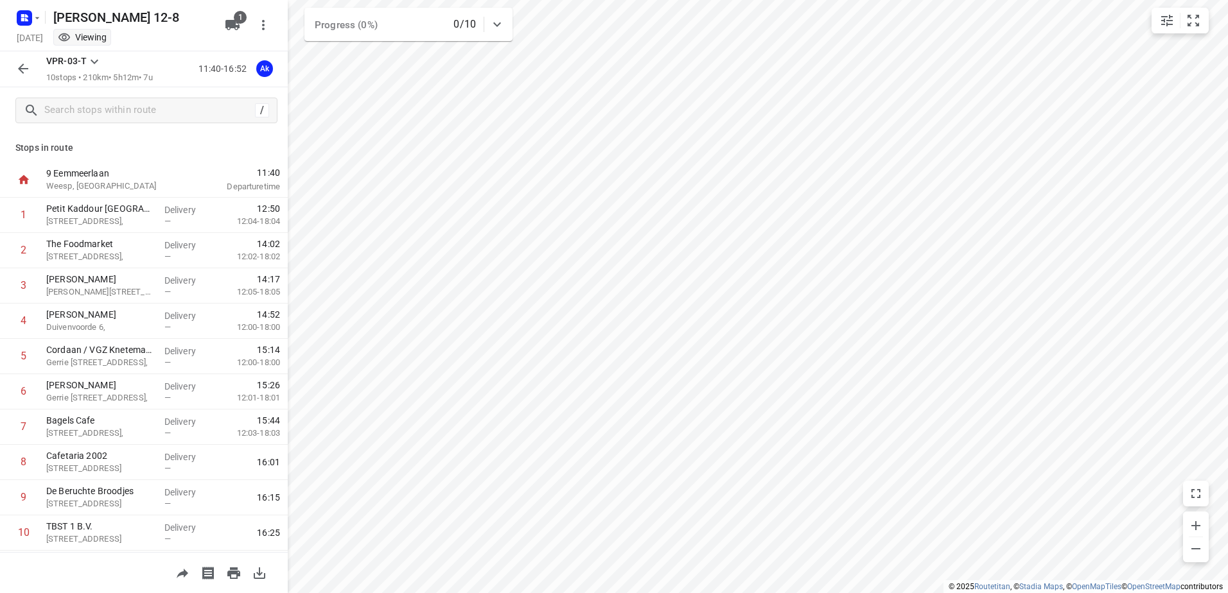
click at [21, 82] on div "VPR-03-T 10 stops • 210km • 5h12m • 7u 11:40-16:52 Ak" at bounding box center [144, 69] width 288 height 36
click at [22, 71] on icon "button" at bounding box center [22, 68] width 15 height 15
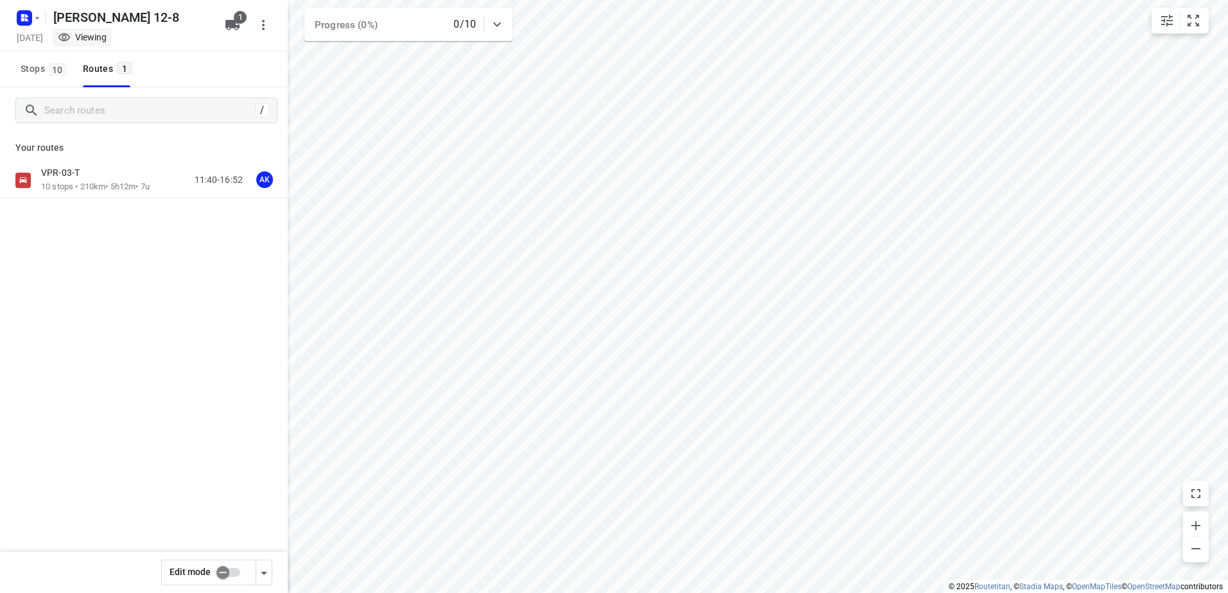
click at [14, 0] on div "Anwar 12-8 Tuesday, Aug 12 Viewing 1" at bounding box center [144, 25] width 288 height 51
click at [17, 8] on icon "button" at bounding box center [24, 18] width 21 height 21
click at [107, 41] on p "Back to projects" at bounding box center [79, 45] width 72 height 15
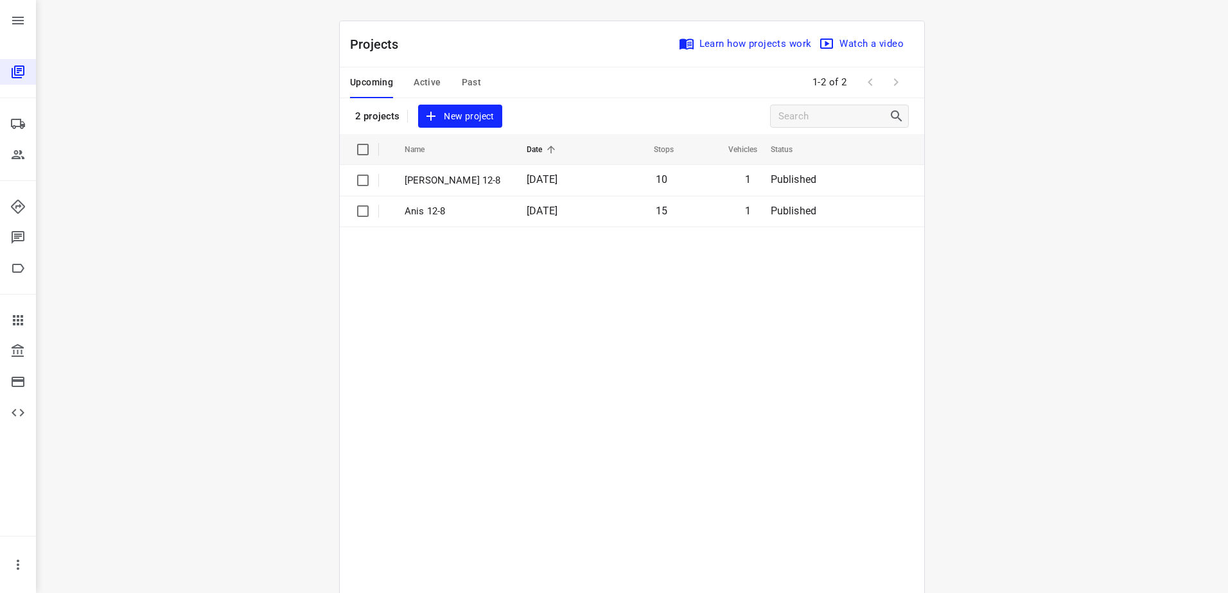
click at [381, 389] on table "Name Date Stops Vehicles Status Anwar 12-8 12 Aug 2025 10 1 Published Anis 12-8…" at bounding box center [632, 396] width 584 height 524
click at [740, 296] on table "Name Date Stops Vehicles Status Anwar 12-8 12 Aug 2025 10 1 Published Anis 12-8…" at bounding box center [632, 396] width 584 height 524
